Goal: Information Seeking & Learning: Learn about a topic

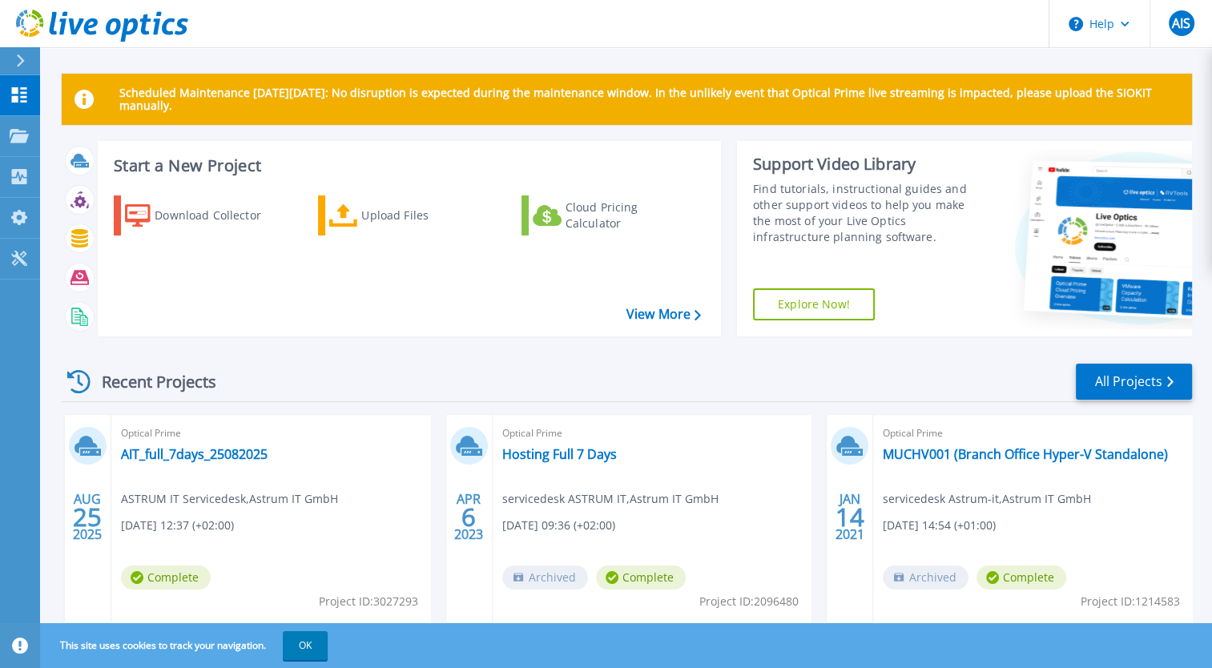
click at [228, 464] on div "Optical Prime AIT_full_7days_25082025 ASTRUM IT Servicedesk , Astrum IT GmbH 08…" at bounding box center [270, 518] width 319 height 207
click at [230, 460] on link "AIT_full_7days_25082025" at bounding box center [194, 454] width 147 height 16
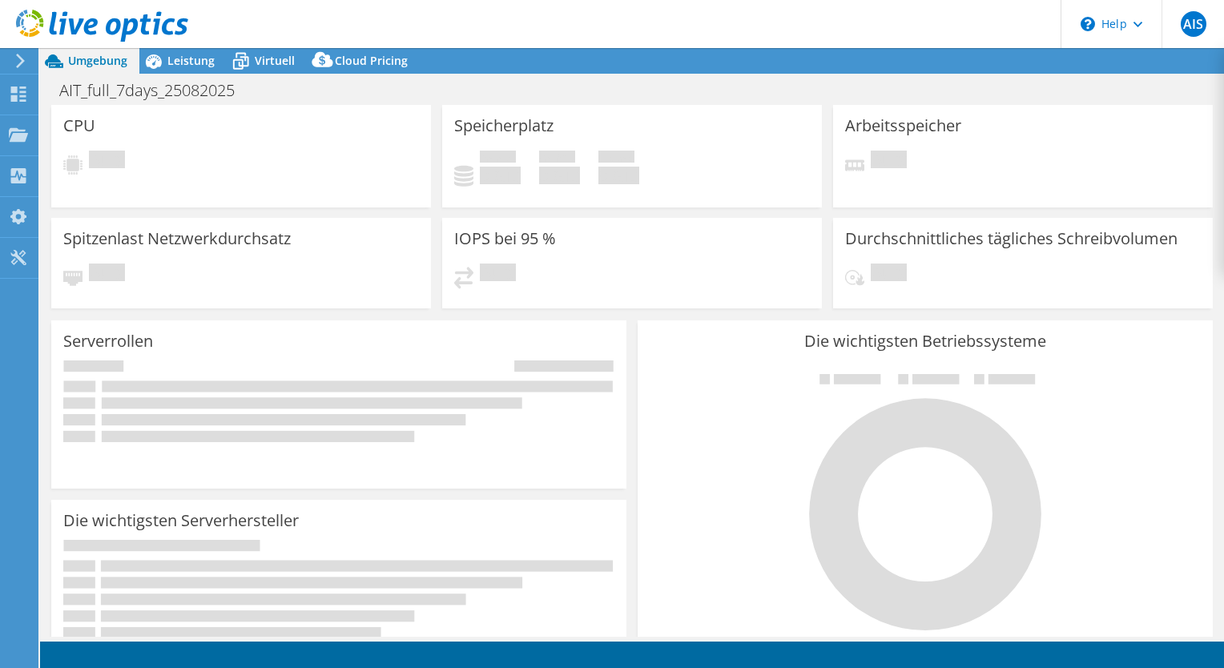
select select "EUFrankfurt"
select select "EUR"
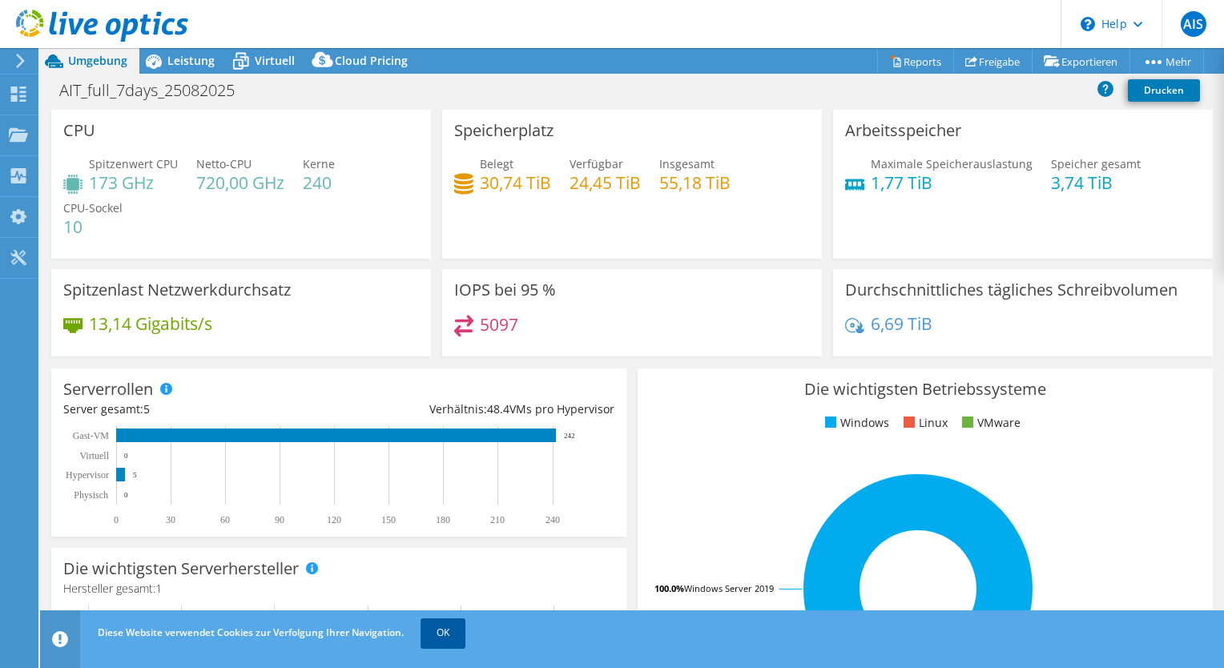
click at [437, 644] on link "OK" at bounding box center [442, 632] width 45 height 29
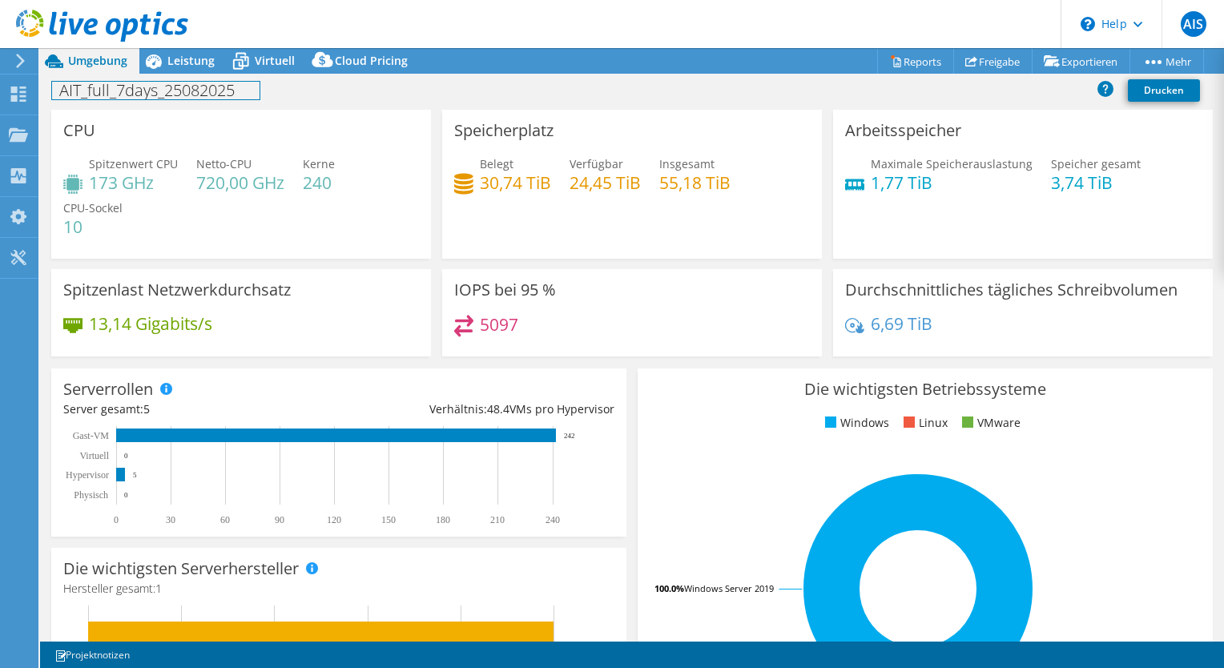
click at [199, 76] on div "AIT_full_7days_25082025 Drucken" at bounding box center [632, 90] width 1184 height 30
click at [198, 70] on div "Leistung" at bounding box center [182, 61] width 87 height 26
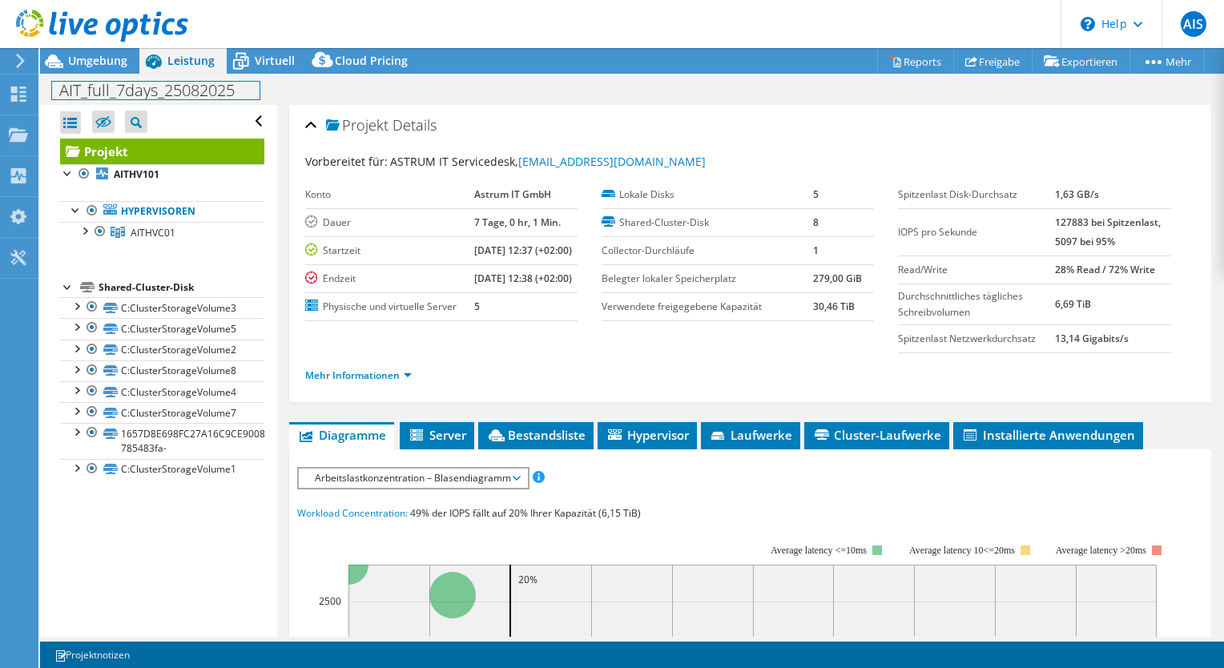
click at [82, 77] on div "AIT_full_7days_25082025 Drucken" at bounding box center [632, 90] width 1184 height 30
click at [99, 62] on span "Umgebung" at bounding box center [97, 60] width 59 height 15
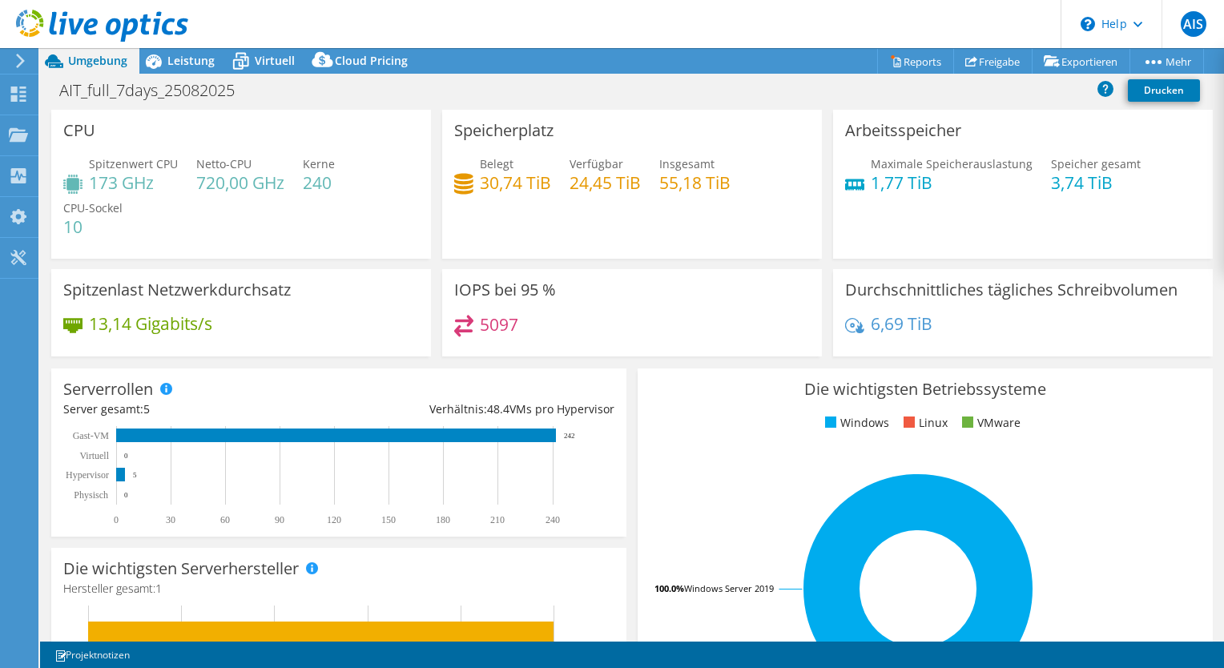
click at [615, 392] on div "Serverrollen Physische Server repräsentieren Bare-Metal-Server, die Ziel des Co…" at bounding box center [338, 452] width 575 height 168
click at [192, 67] on span "Leistung" at bounding box center [190, 60] width 47 height 15
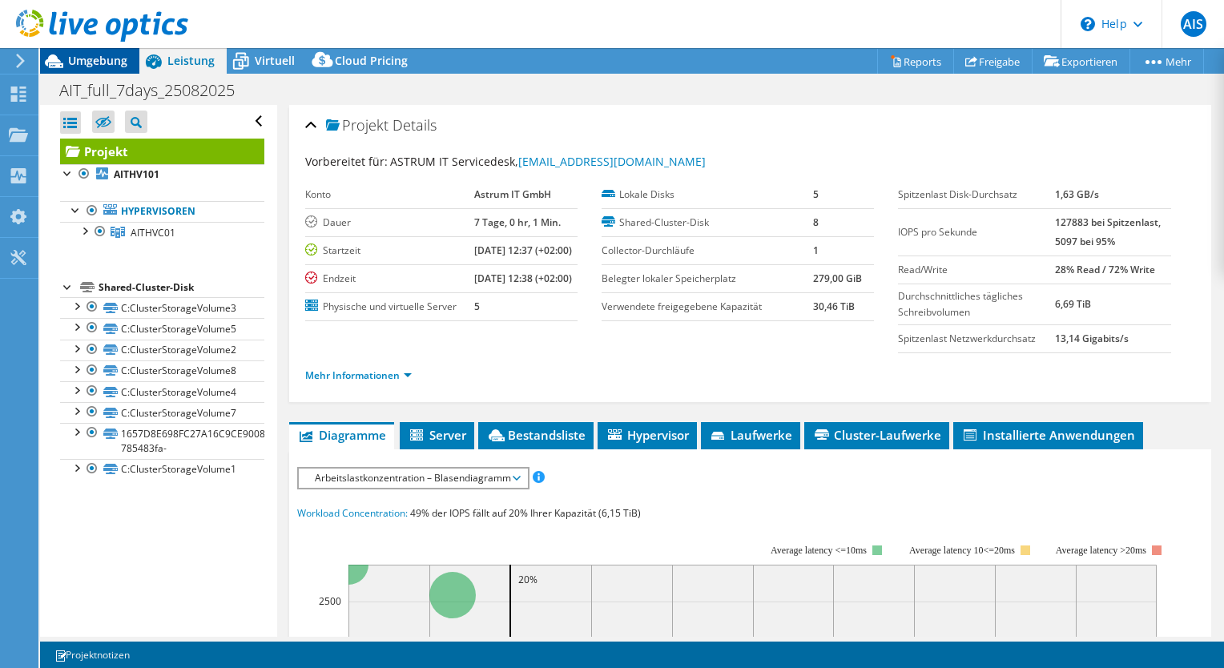
click at [109, 66] on span "Umgebung" at bounding box center [97, 60] width 59 height 15
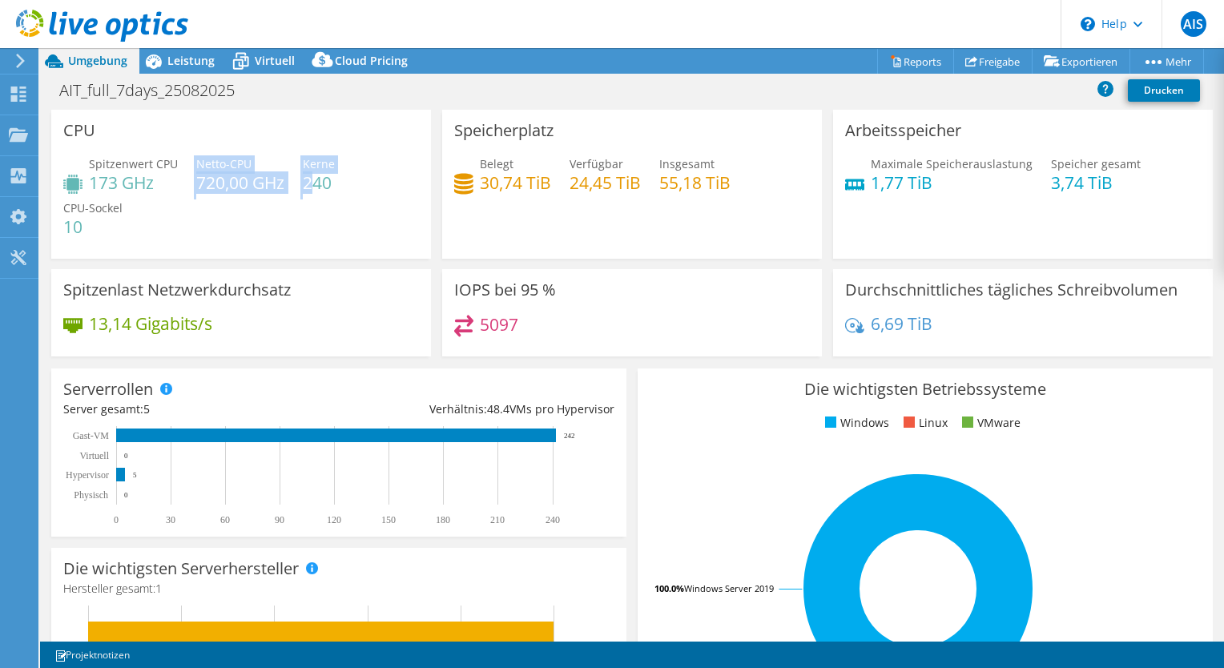
drag, startPoint x: 192, startPoint y: 184, endPoint x: 308, endPoint y: 180, distance: 116.2
click at [308, 180] on div "Spitzenwert CPU 173 GHz Netto-CPU 720,00 GHz Kerne 240 CPU-Sockel 10" at bounding box center [241, 203] width 356 height 96
drag, startPoint x: 97, startPoint y: 191, endPoint x: 133, endPoint y: 183, distance: 36.8
click at [133, 183] on h4 "173 GHz" at bounding box center [133, 183] width 89 height 18
drag, startPoint x: 133, startPoint y: 183, endPoint x: 131, endPoint y: 203, distance: 20.1
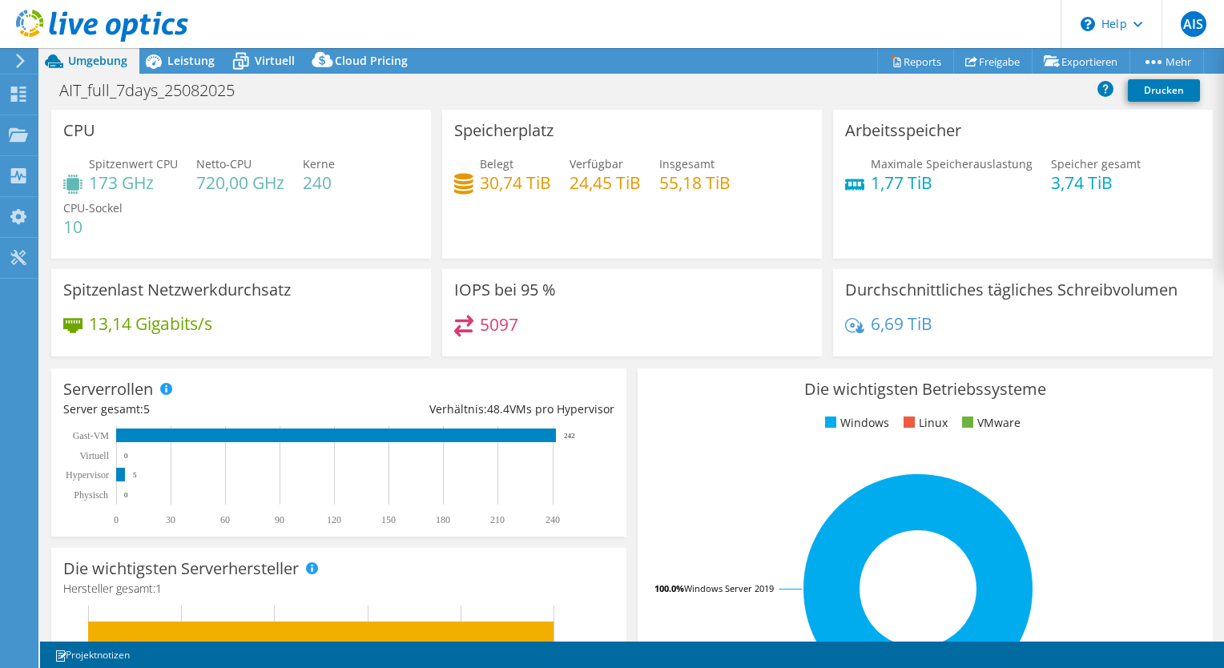
click at [131, 203] on div "Spitzenwert CPU 173 GHz Netto-CPU 720,00 GHz Kerne 240 CPU-Sockel 10" at bounding box center [241, 203] width 356 height 96
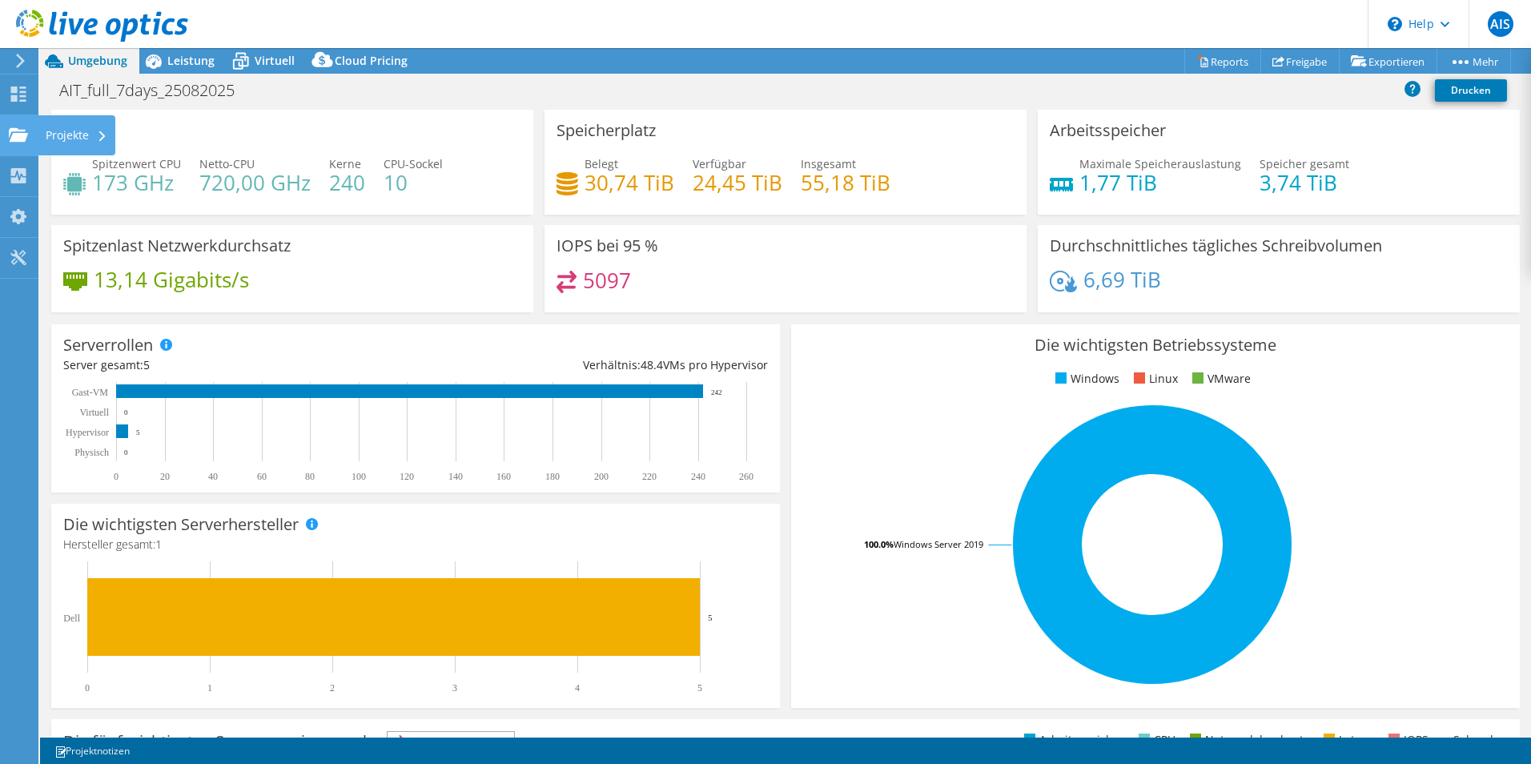
click at [27, 134] on use at bounding box center [18, 134] width 19 height 14
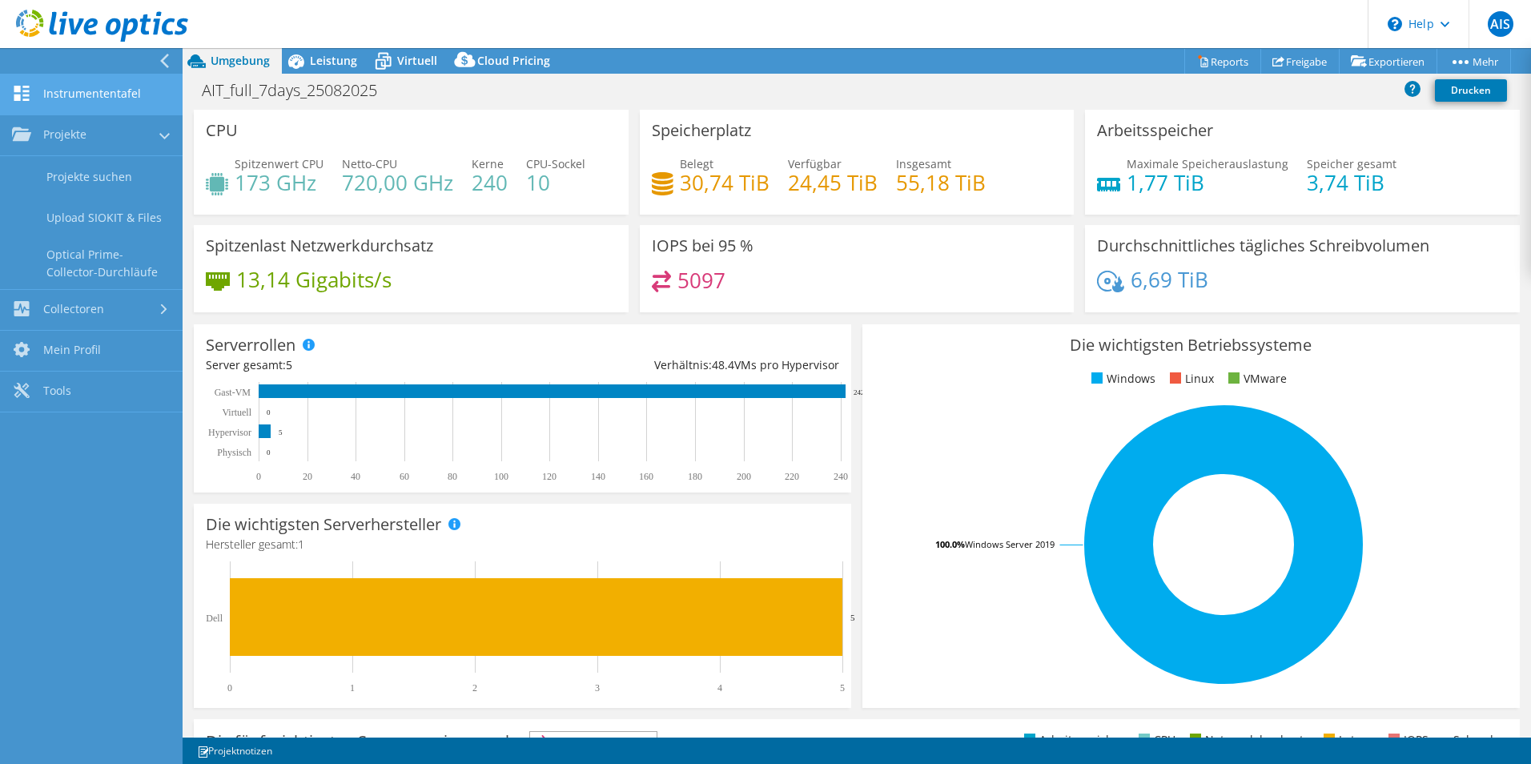
click at [55, 83] on link "Instrumententafel" at bounding box center [91, 94] width 183 height 41
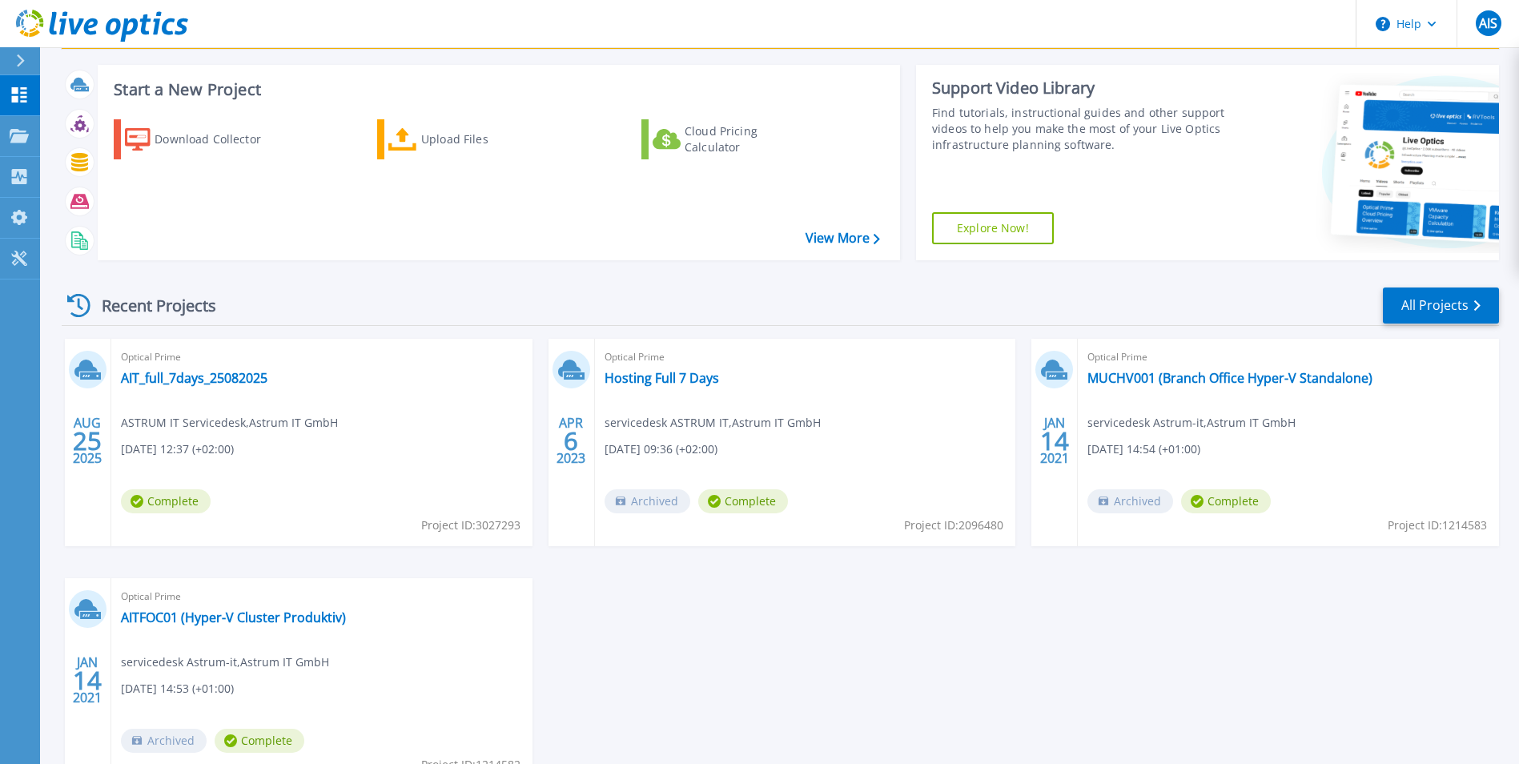
scroll to position [79, 0]
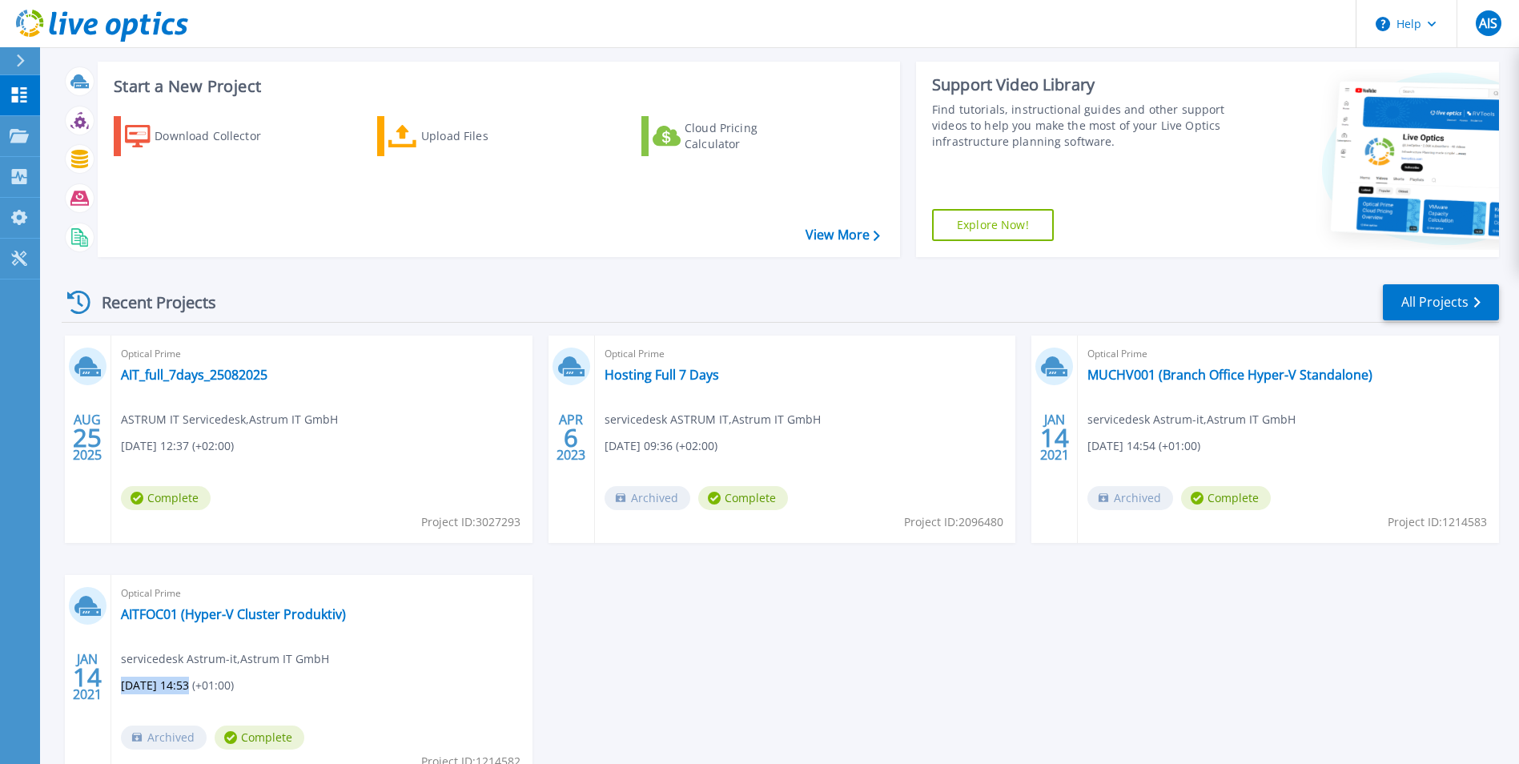
drag, startPoint x: 183, startPoint y: 683, endPoint x: 122, endPoint y: 691, distance: 62.2
click at [122, 691] on span "[DATE] 14:53 (+01:00)" at bounding box center [177, 686] width 113 height 18
click at [550, 672] on div "[DATE] Optical Prime AIT_full_7days_25082025 ASTRUM IT Servicedesk , Astrum IT …" at bounding box center [774, 575] width 1450 height 479
click at [203, 613] on link "AITFOC01 (Hyper-V Cluster Produktiv)" at bounding box center [233, 614] width 225 height 16
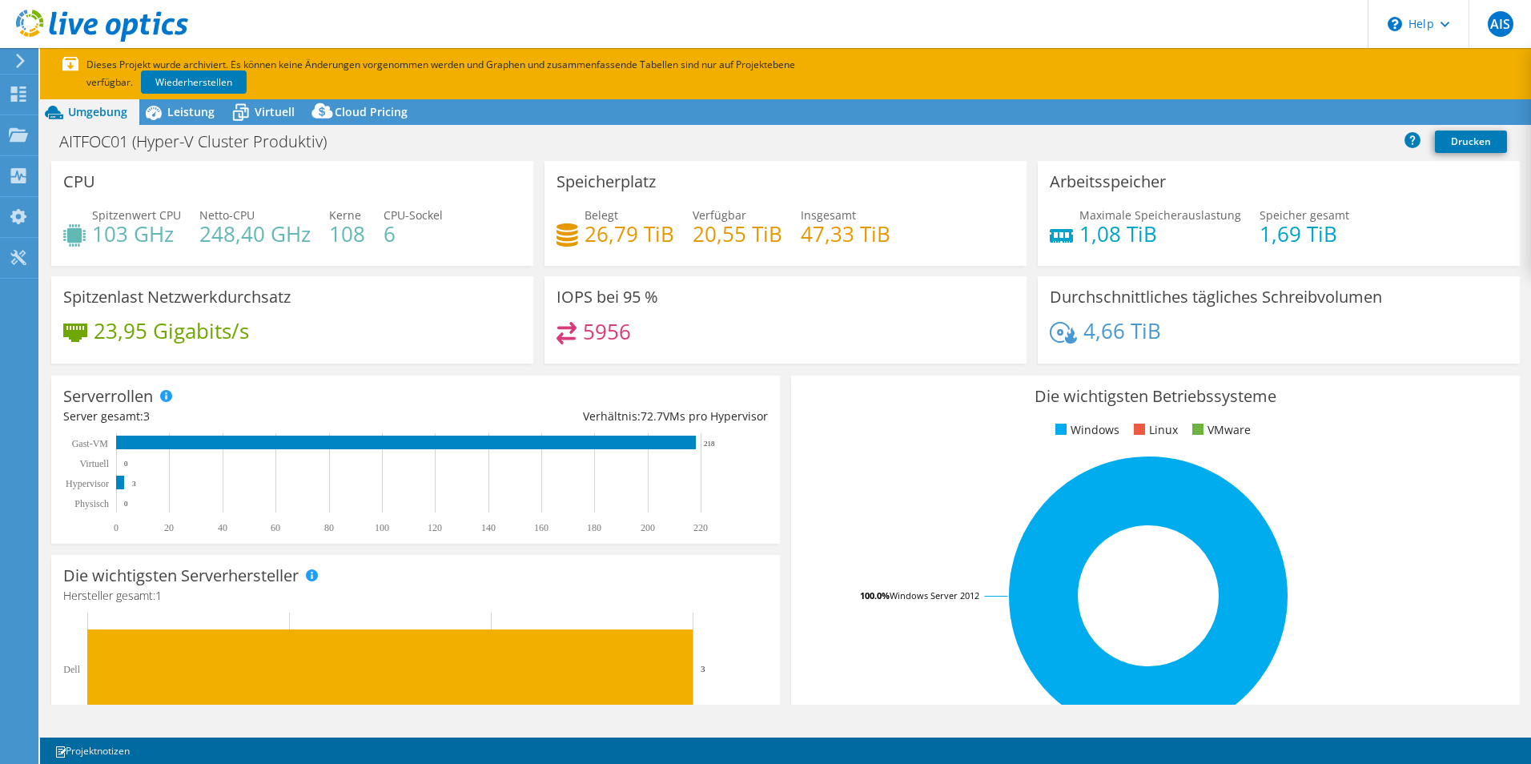
select select "USD"
